Goal: Task Accomplishment & Management: Use online tool/utility

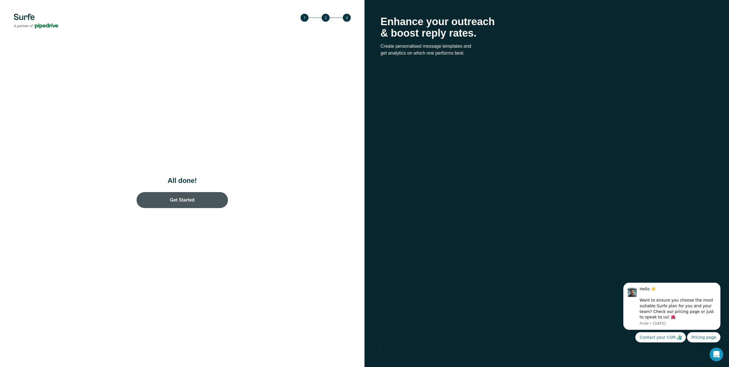
click at [203, 201] on link "Get Started" at bounding box center [182, 200] width 91 height 16
